Goal: Task Accomplishment & Management: Manage account settings

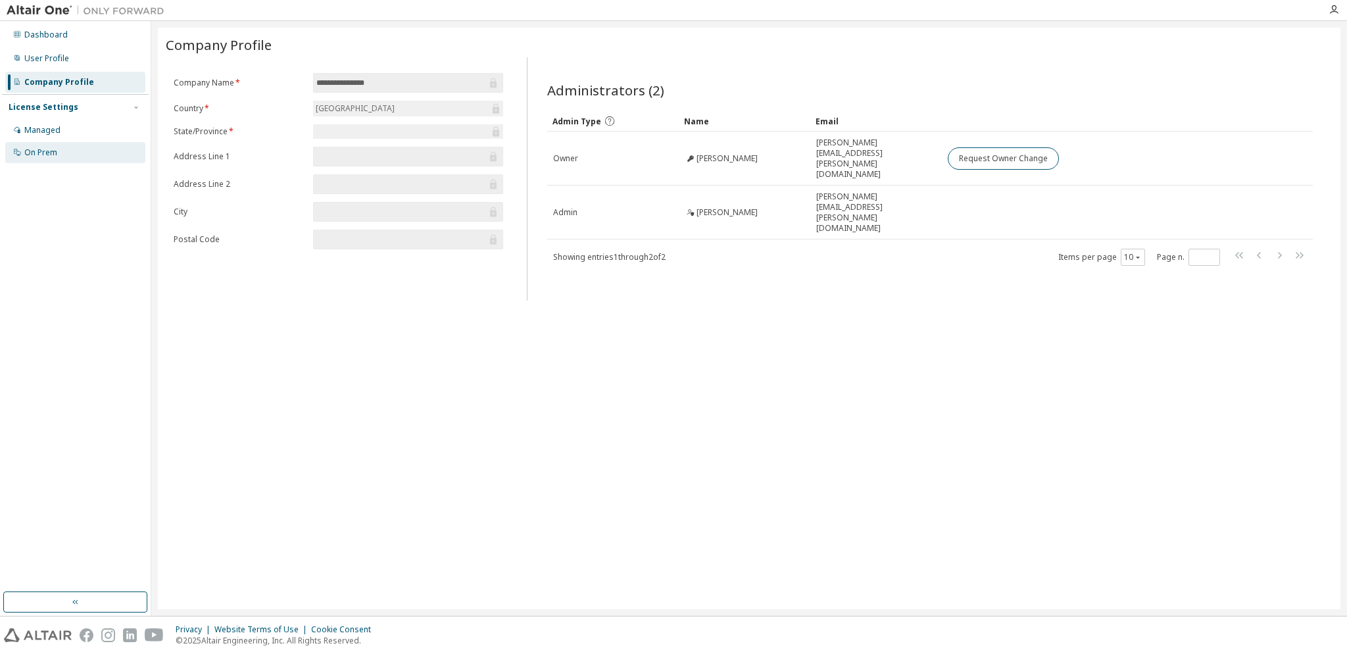
click at [80, 152] on div "On Prem" at bounding box center [75, 152] width 140 height 21
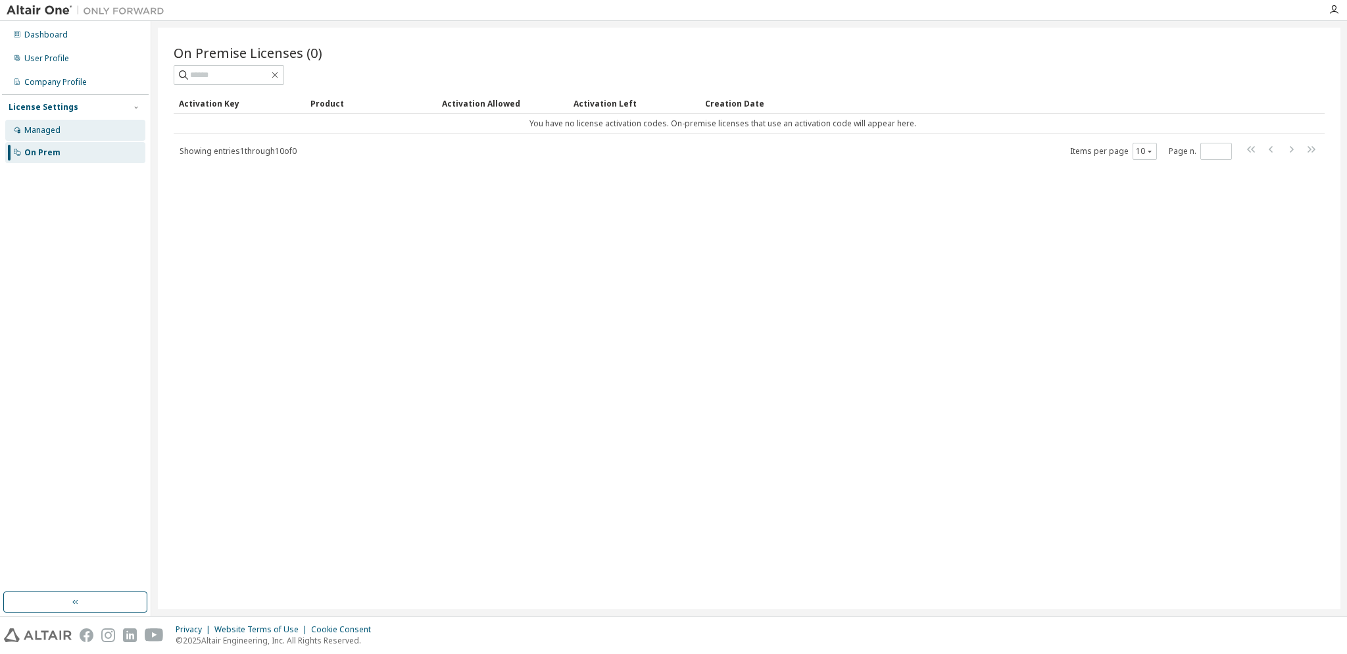
click at [76, 134] on div "Managed" at bounding box center [75, 130] width 140 height 21
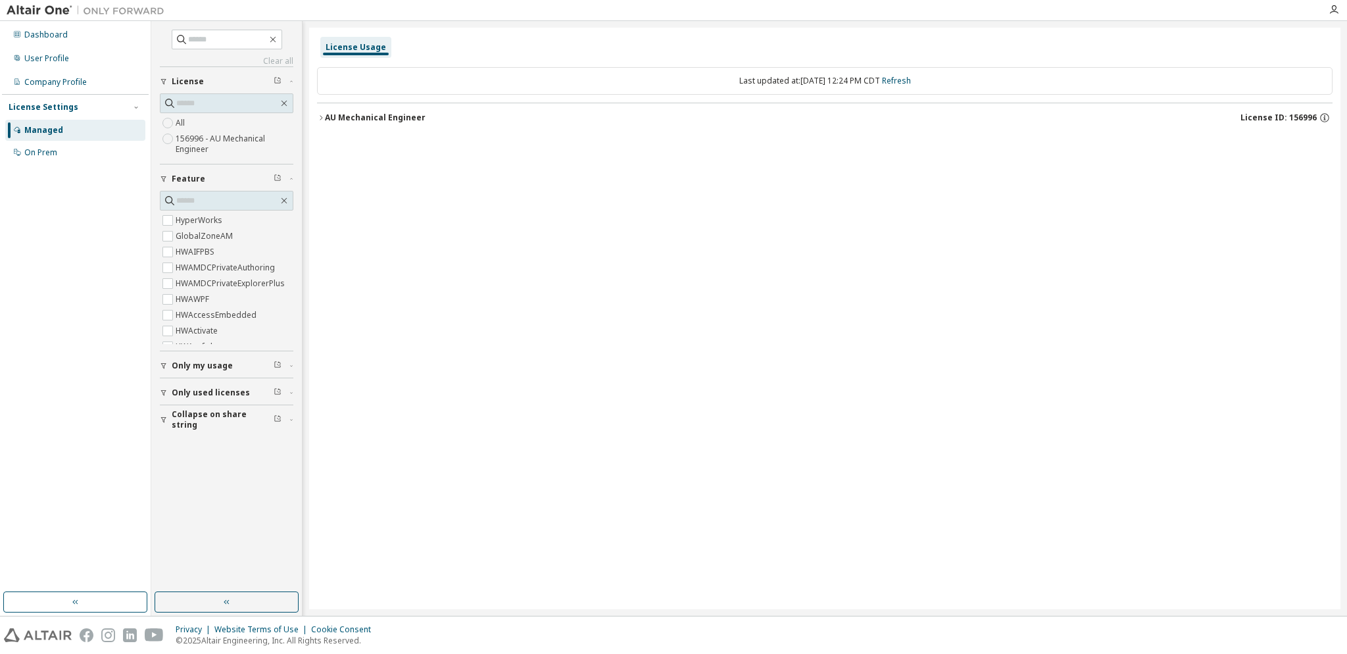
click at [235, 138] on label "156996 - AU Mechanical Engineer" at bounding box center [235, 144] width 118 height 26
click at [322, 117] on icon "button" at bounding box center [321, 118] width 8 height 8
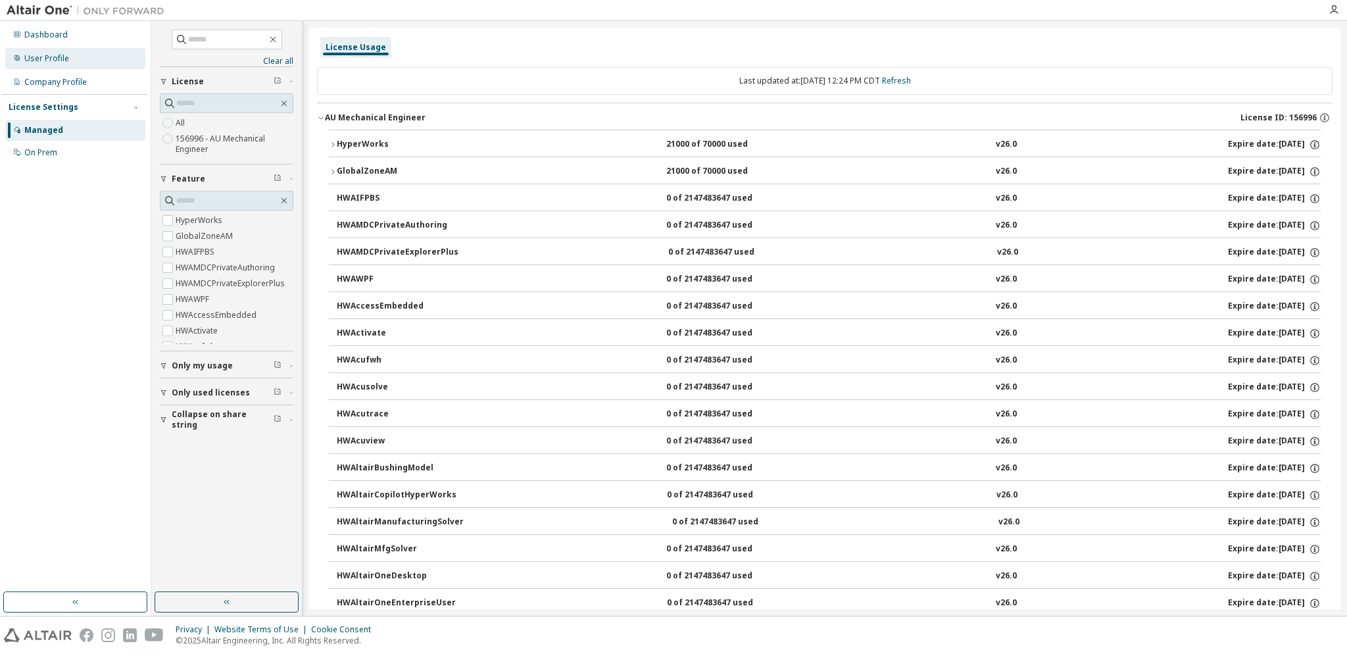
click at [75, 55] on div "User Profile" at bounding box center [75, 58] width 140 height 21
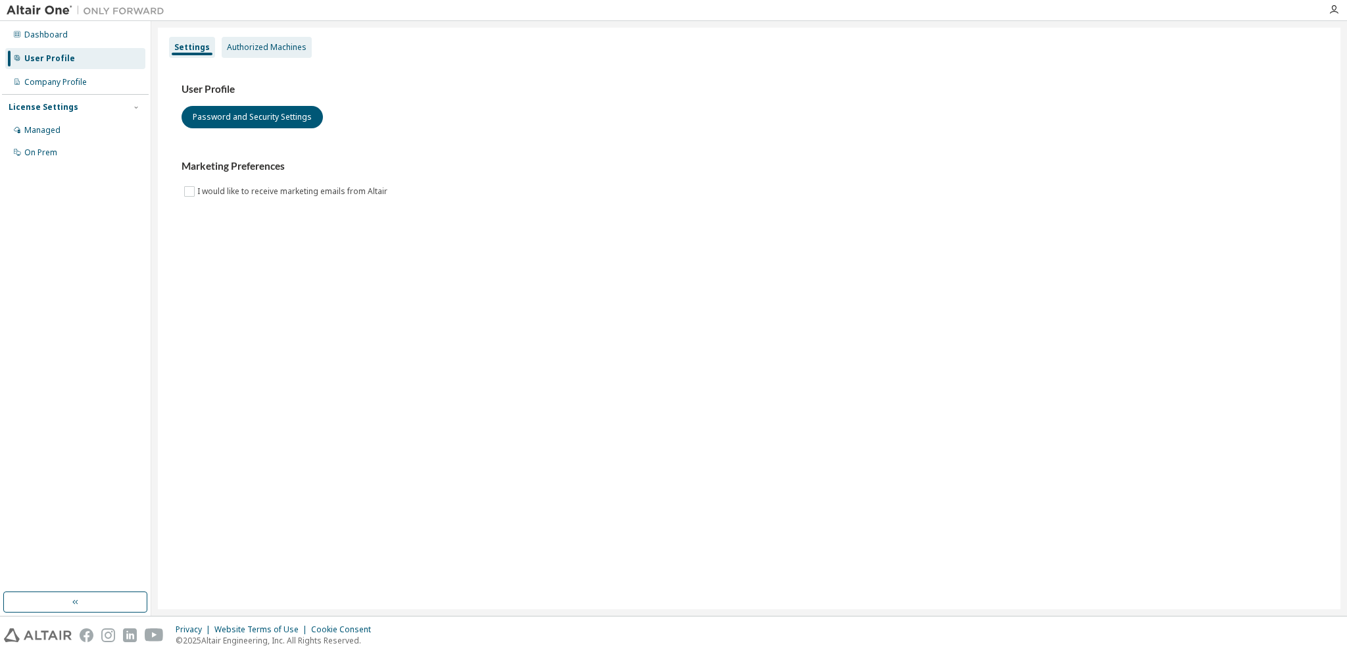
click at [278, 41] on div "Authorized Machines" at bounding box center [267, 47] width 90 height 21
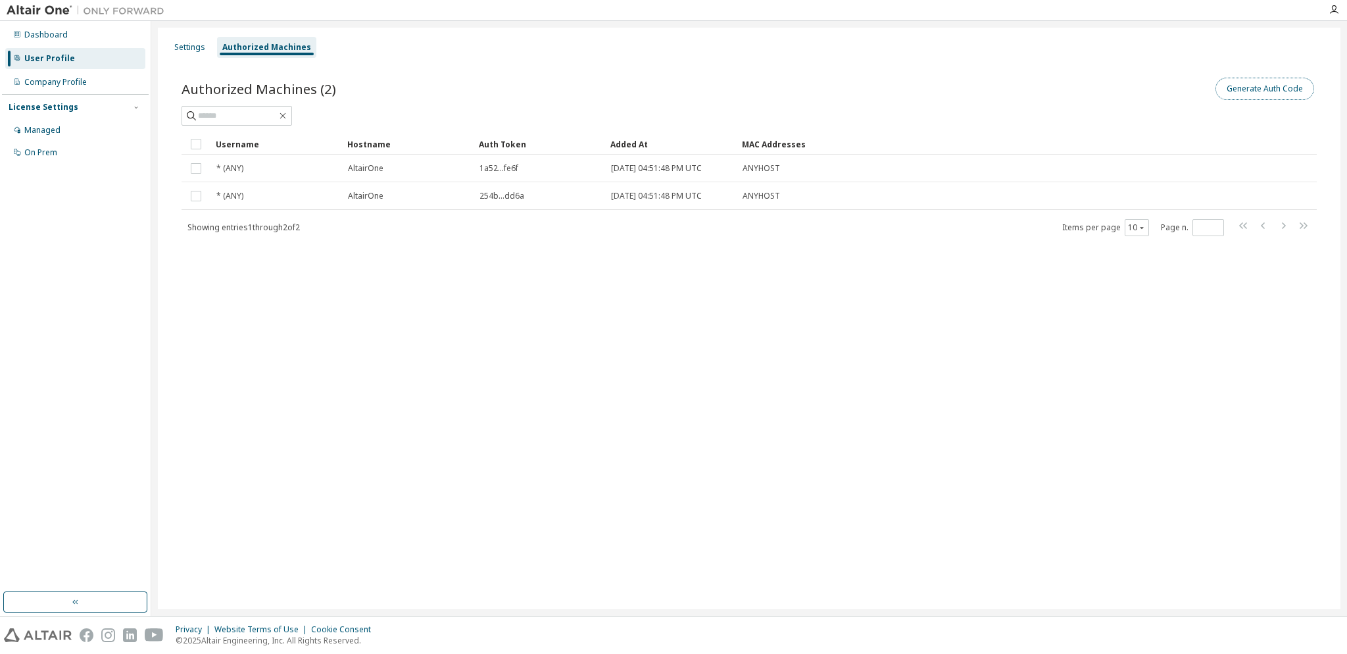
click at [1279, 86] on button "Generate Auth Code" at bounding box center [1265, 89] width 99 height 22
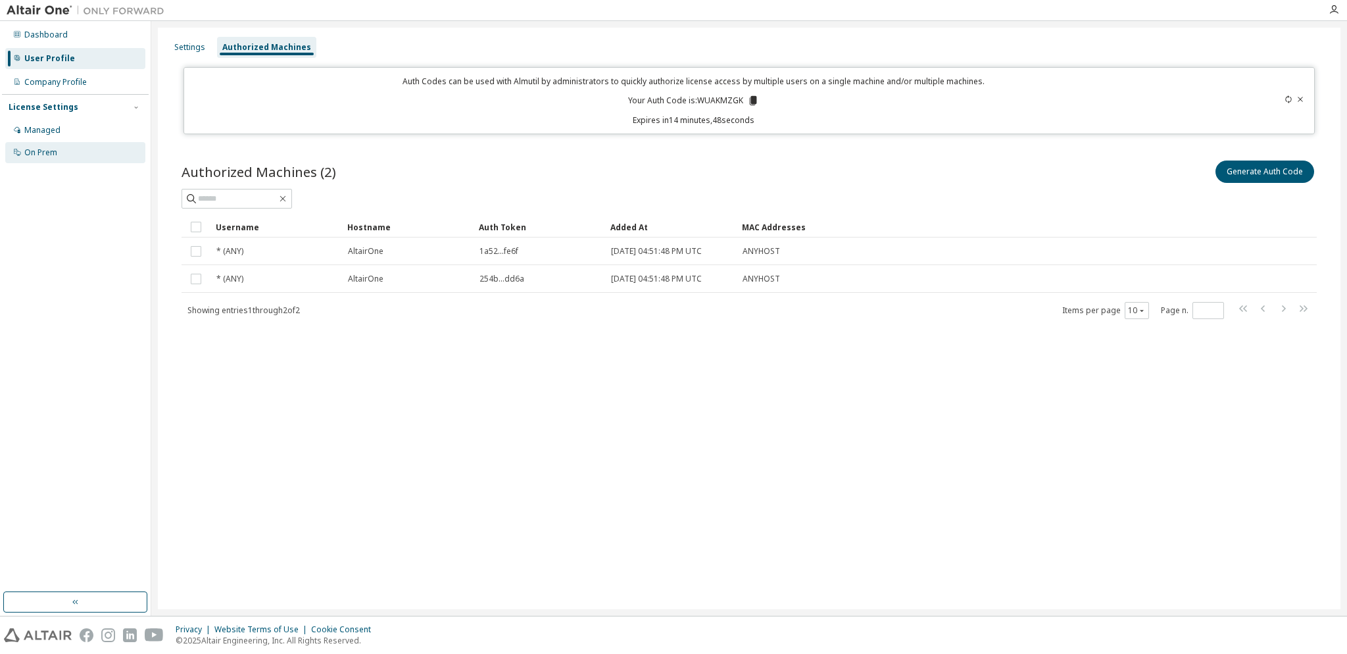
click at [49, 152] on div "On Prem" at bounding box center [40, 152] width 33 height 11
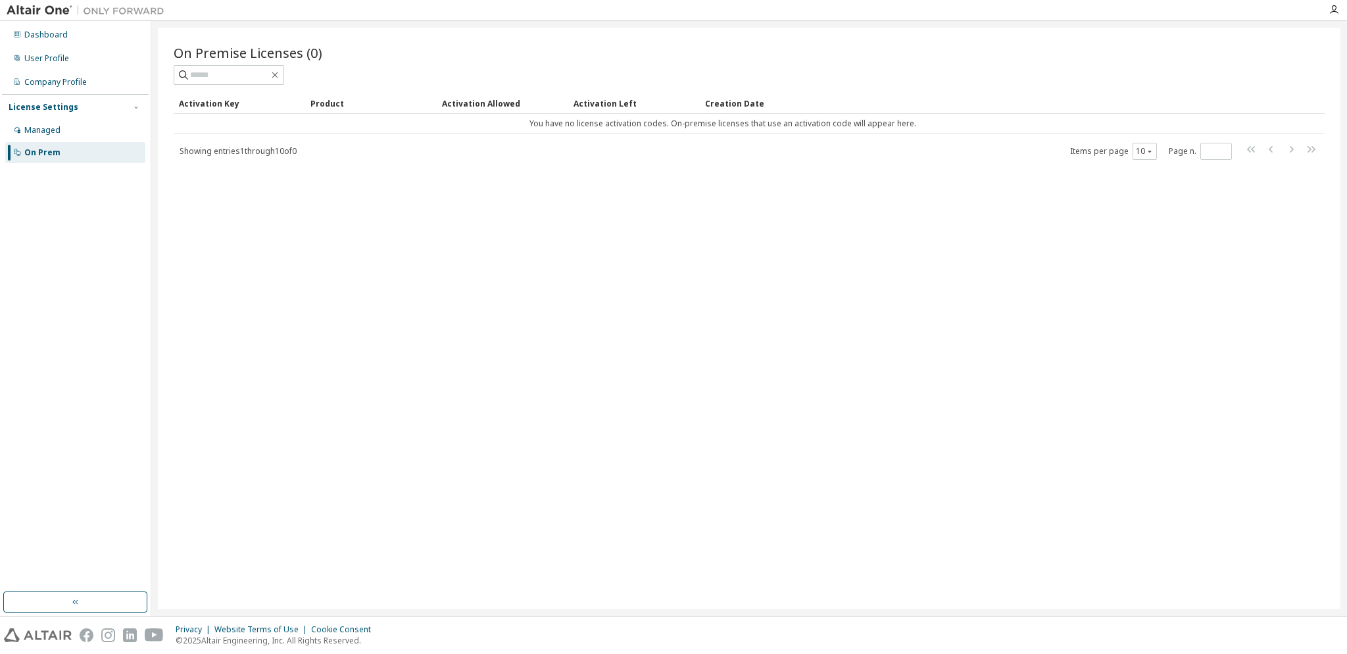
click at [801, 286] on div "On Premise Licenses (0) Clear Load Save Save As Field Operator Value Select fil…" at bounding box center [749, 318] width 1183 height 581
click at [70, 124] on div "Managed" at bounding box center [75, 130] width 140 height 21
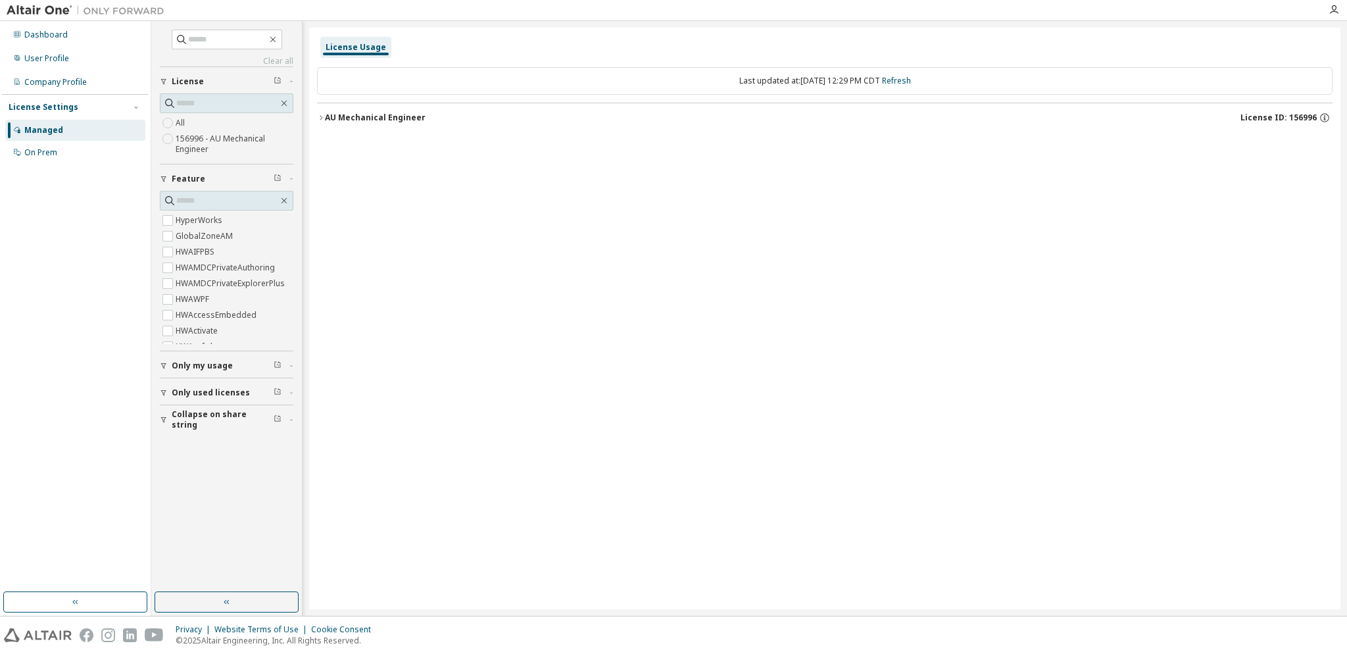
click at [195, 145] on label "156996 - AU Mechanical Engineer" at bounding box center [235, 144] width 118 height 26
click at [324, 116] on icon "button" at bounding box center [321, 118] width 8 height 8
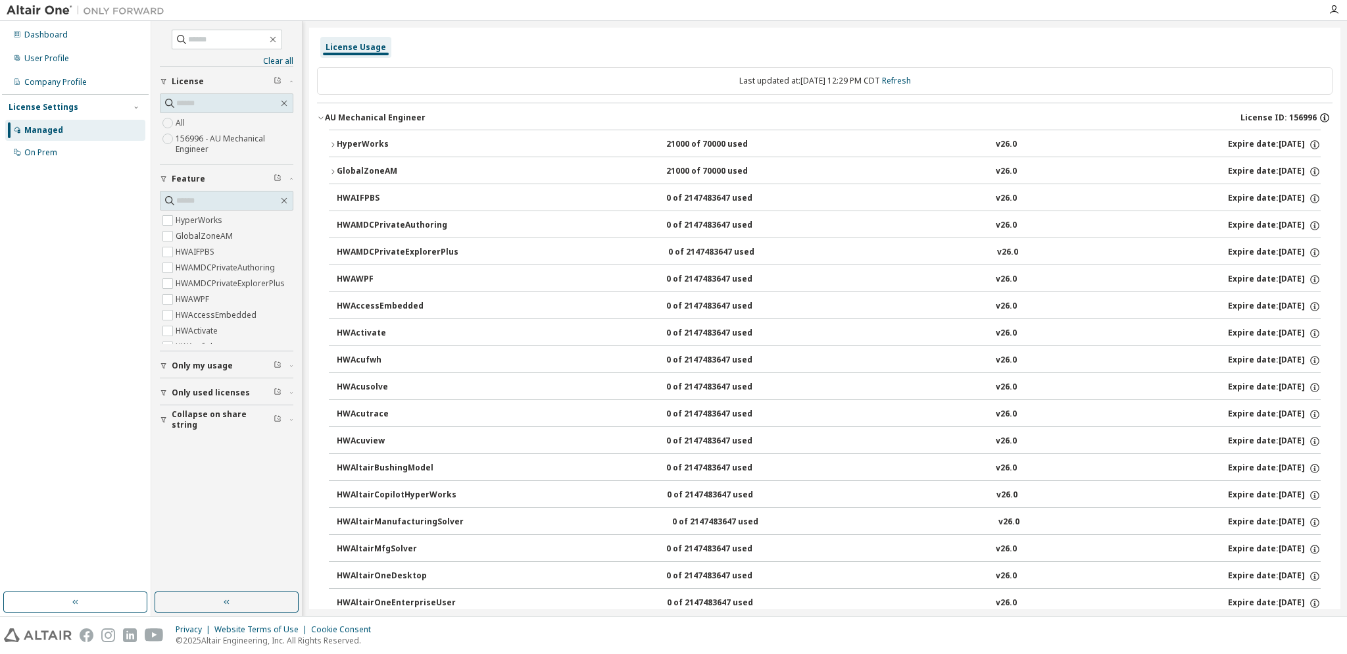
click at [1319, 116] on icon "button" at bounding box center [1325, 118] width 12 height 12
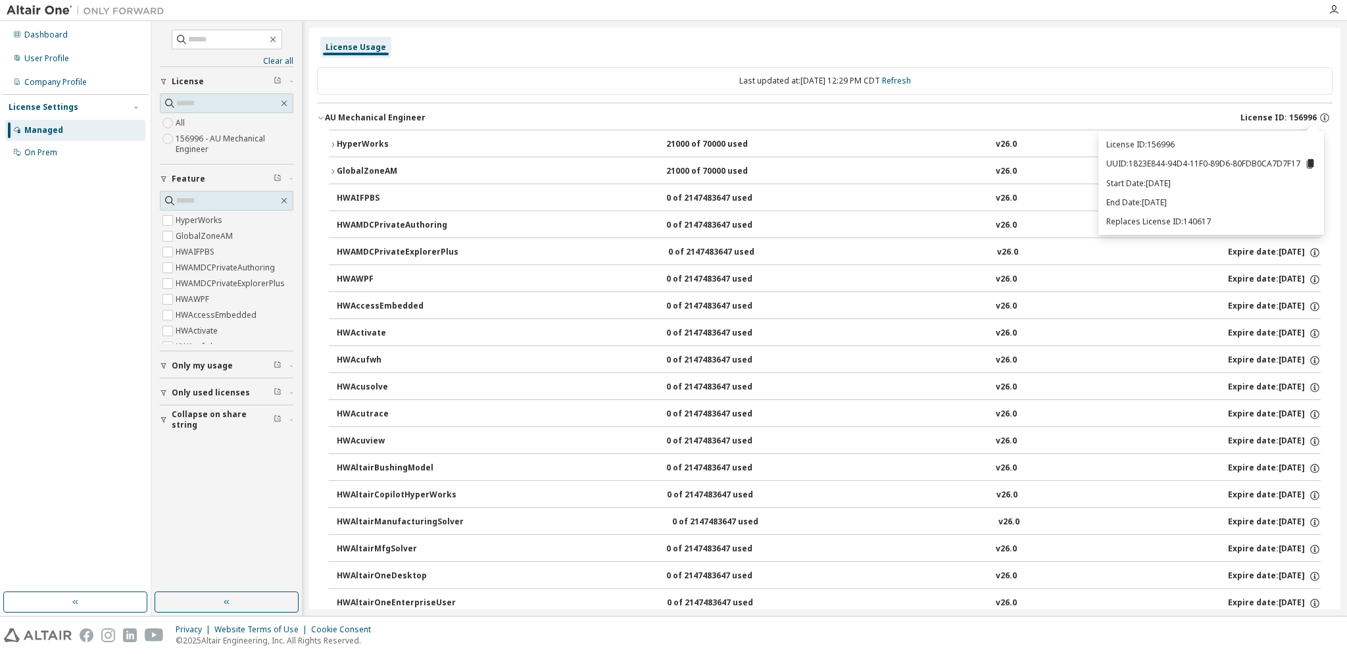
click at [334, 141] on icon "button" at bounding box center [333, 145] width 8 height 8
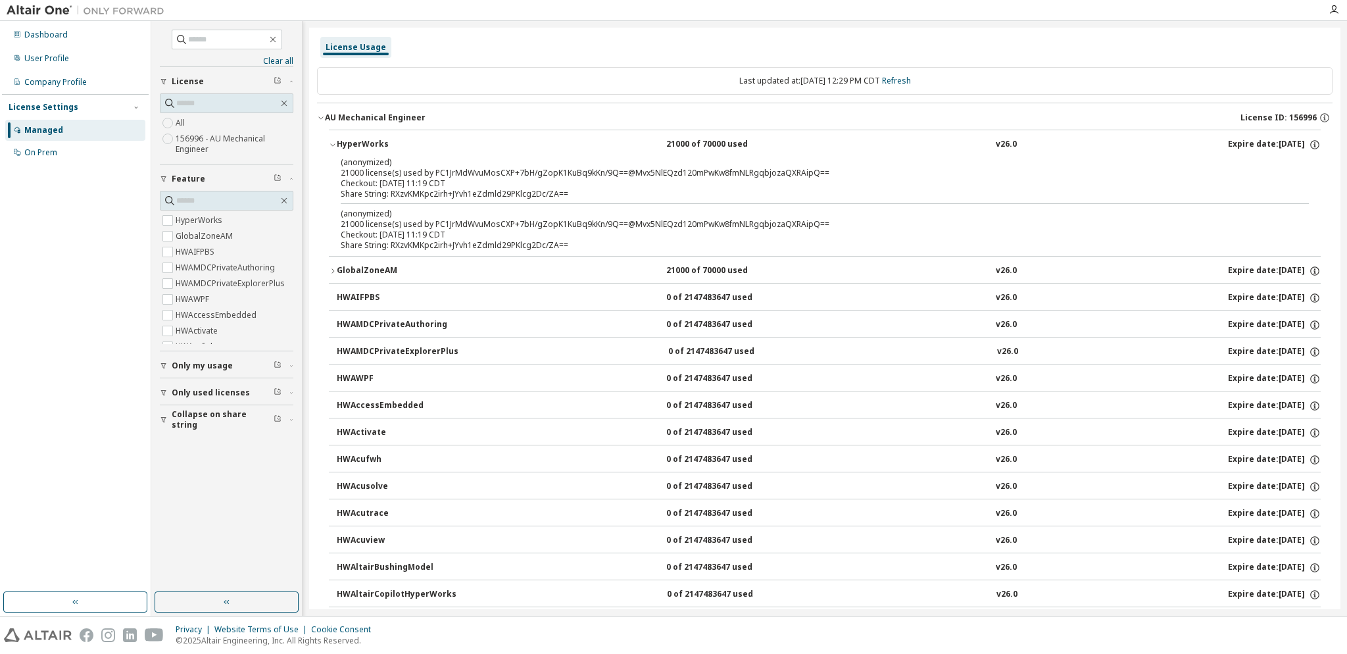
click at [335, 297] on div "HWAIFPBS 0 of 2147483647 used v26.0 Expire date: [DATE]" at bounding box center [825, 296] width 992 height 27
click at [339, 268] on div "GlobalZoneAM" at bounding box center [396, 271] width 118 height 12
